Goal: Task Accomplishment & Management: Use online tool/utility

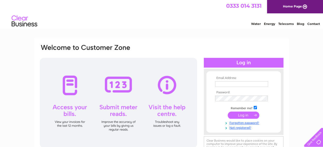
type input "autodeals@btconnect.com"
click at [246, 114] on input "submit" at bounding box center [244, 115] width 32 height 7
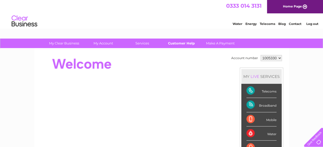
click at [184, 44] on link "Customer Help" at bounding box center [181, 44] width 42 height 10
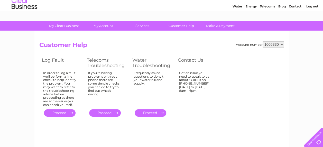
scroll to position [26, 0]
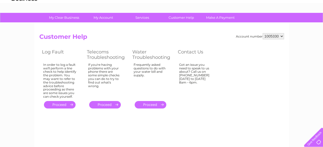
click at [67, 105] on link "." at bounding box center [60, 104] width 32 height 7
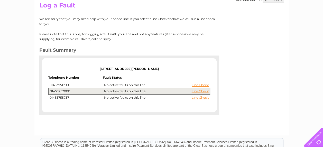
scroll to position [77, 0]
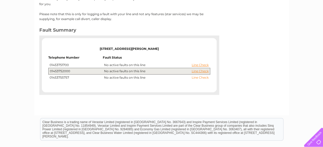
click at [199, 77] on link "Line Check" at bounding box center [200, 78] width 17 height 4
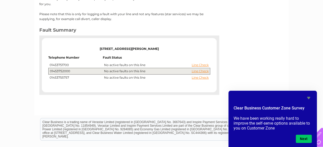
click at [141, 78] on td "Line Check No active faults on this line" at bounding box center [156, 78] width 107 height 6
click at [201, 77] on link "Line Check" at bounding box center [200, 78] width 17 height 4
click at [308, 98] on icon "Hide survey" at bounding box center [308, 98] width 3 height 2
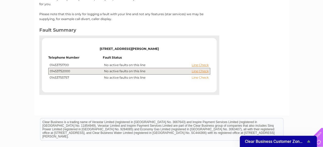
click at [204, 77] on link "Line Check" at bounding box center [200, 78] width 17 height 4
click at [196, 77] on link "Line Check" at bounding box center [200, 78] width 17 height 4
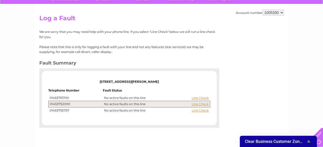
scroll to position [51, 0]
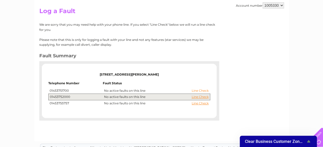
click at [203, 89] on link "Line Check" at bounding box center [200, 91] width 17 height 4
click at [202, 96] on link "Line Check" at bounding box center [200, 97] width 17 height 4
click at [203, 103] on link "Line Check" at bounding box center [200, 104] width 17 height 4
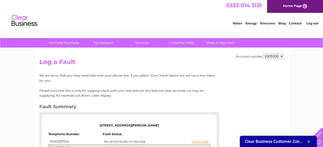
scroll to position [0, 0]
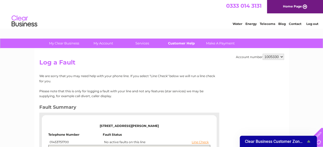
click at [179, 45] on link "Customer Help" at bounding box center [181, 44] width 42 height 10
click at [178, 43] on link "Customer Help" at bounding box center [181, 44] width 42 height 10
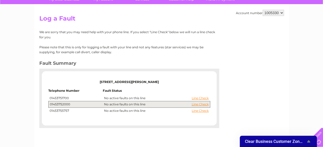
scroll to position [51, 0]
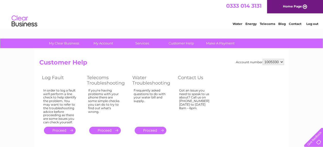
click at [104, 131] on link "." at bounding box center [105, 130] width 32 height 7
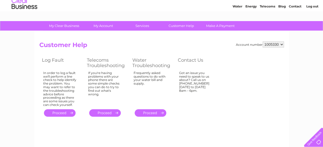
scroll to position [26, 0]
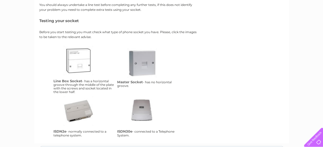
scroll to position [77, 0]
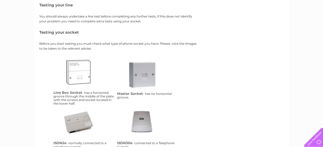
click at [142, 78] on link "ms" at bounding box center [147, 80] width 41 height 41
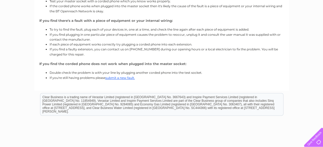
scroll to position [129, 0]
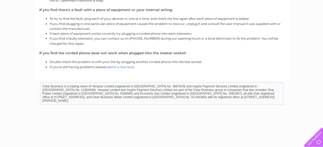
click at [122, 67] on link "submit a new fault." at bounding box center [120, 67] width 30 height 4
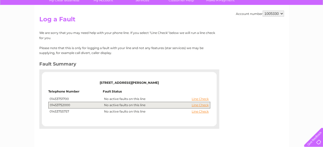
scroll to position [51, 0]
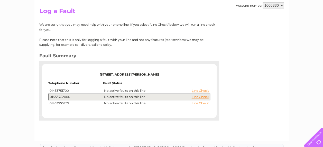
click at [203, 102] on link "Line Check" at bounding box center [200, 104] width 17 height 4
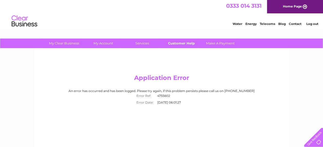
click at [182, 45] on link "Customer Help" at bounding box center [181, 44] width 42 height 10
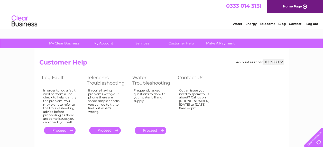
scroll to position [26, 0]
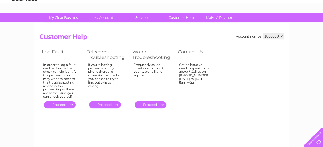
click at [104, 103] on link "." at bounding box center [105, 104] width 32 height 7
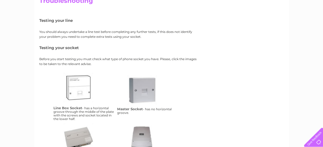
scroll to position [77, 0]
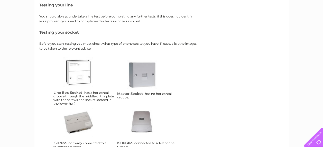
click at [150, 74] on link "ms" at bounding box center [147, 80] width 41 height 41
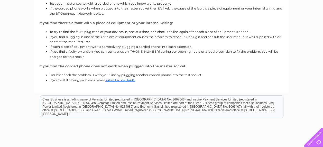
scroll to position [127, 0]
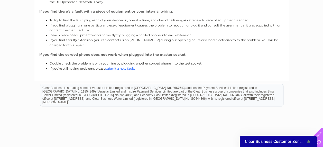
click at [129, 68] on link "submit a new fault." at bounding box center [120, 69] width 30 height 4
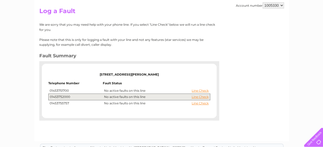
scroll to position [77, 0]
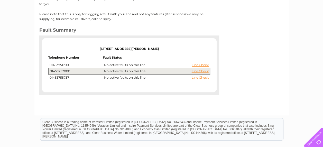
click at [200, 78] on link "Line Check" at bounding box center [200, 78] width 17 height 4
